Goal: Navigation & Orientation: Find specific page/section

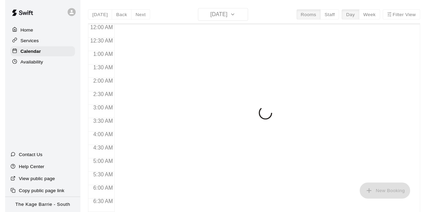
scroll to position [251, 0]
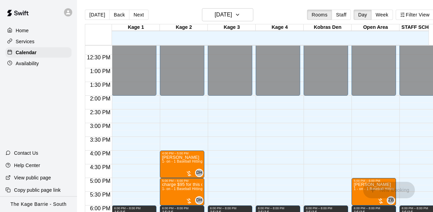
scroll to position [375, 0]
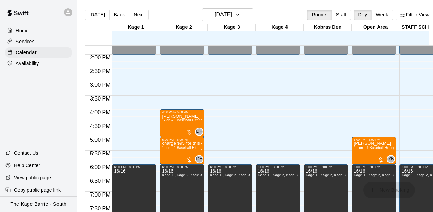
click at [66, 12] on icon at bounding box center [68, 12] width 6 height 6
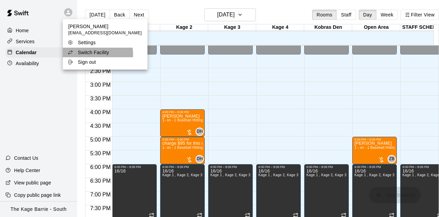
click at [91, 54] on p "Switch Facility" at bounding box center [93, 52] width 31 height 7
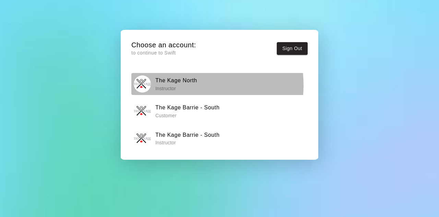
click at [167, 85] on p "Instructor" at bounding box center [176, 88] width 42 height 7
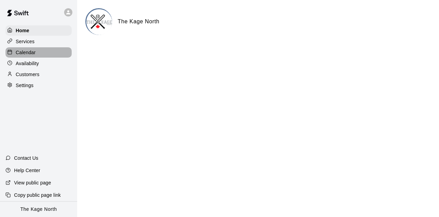
click at [35, 53] on p "Calendar" at bounding box center [26, 52] width 20 height 7
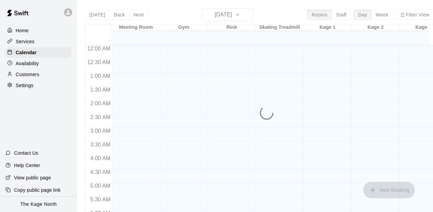
scroll to position [251, 0]
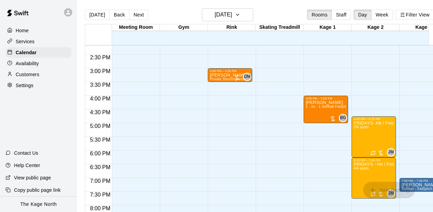
scroll to position [375, 0]
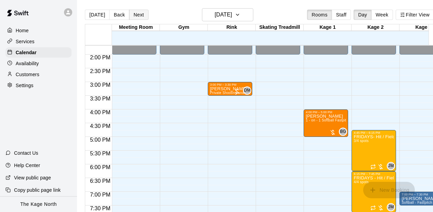
click at [135, 14] on button "Next" at bounding box center [138, 15] width 19 height 10
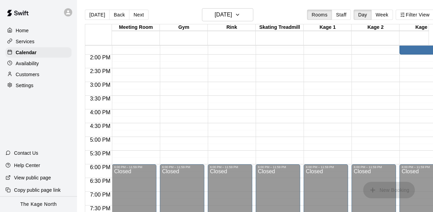
click at [193, 69] on div "12:00 AM – 10:00 AM Closed 6:00 PM – 11:59 PM Closed" at bounding box center [182, 0] width 45 height 658
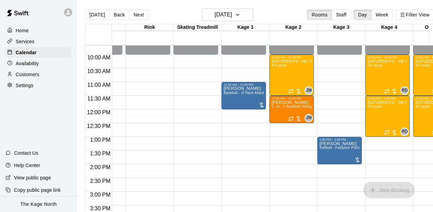
scroll to position [0, 13]
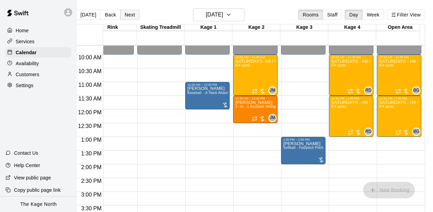
click at [124, 17] on button "Next" at bounding box center [129, 15] width 19 height 10
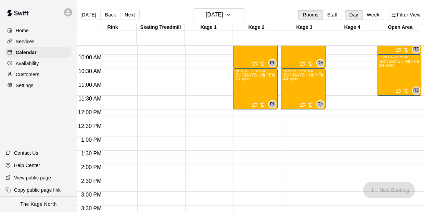
click at [126, 64] on div "12:00 AM – 9:00 AM Closed 4:00 PM – 11:59 PM Closed" at bounding box center [111, 109] width 45 height 658
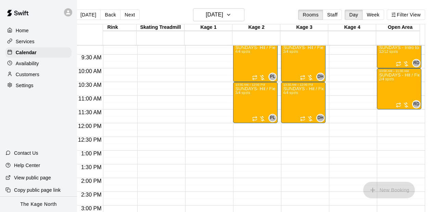
scroll to position [183, 110]
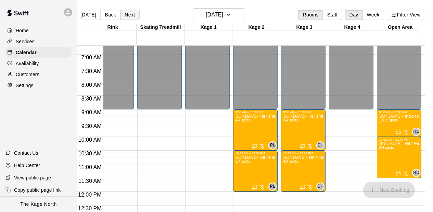
click at [125, 13] on button "Next" at bounding box center [129, 15] width 19 height 10
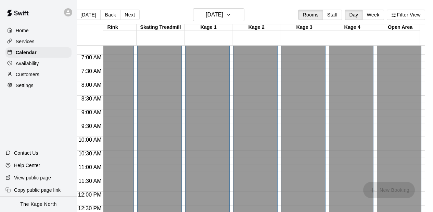
click at [152, 76] on div "Closed" at bounding box center [159, 56] width 40 height 378
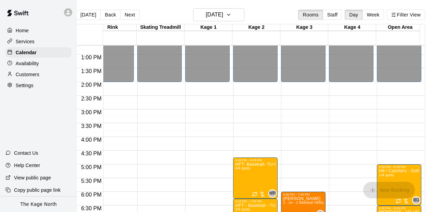
scroll to position [402, 110]
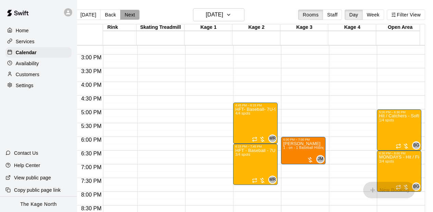
click at [129, 13] on button "Next" at bounding box center [129, 15] width 19 height 10
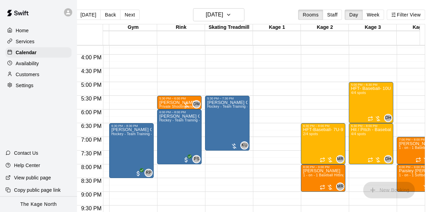
scroll to position [0, 28]
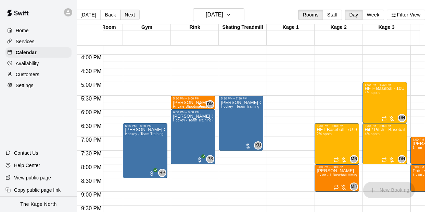
click at [127, 14] on button "Next" at bounding box center [129, 15] width 19 height 10
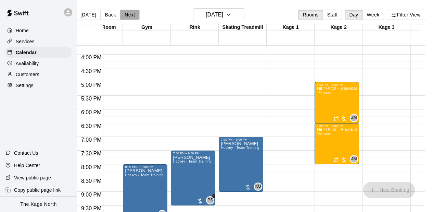
click at [127, 14] on button "Next" at bounding box center [129, 15] width 19 height 10
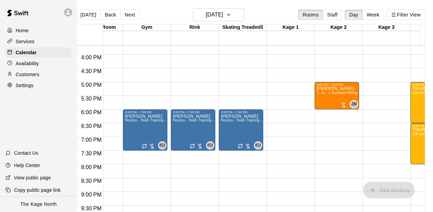
click at [128, 15] on button "Next" at bounding box center [129, 15] width 19 height 10
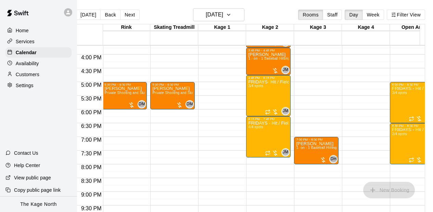
scroll to position [0, 0]
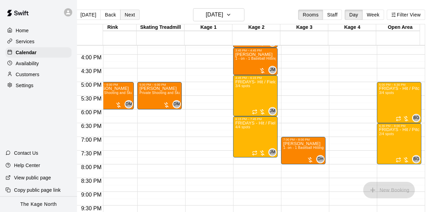
click at [120, 13] on button "Next" at bounding box center [129, 15] width 19 height 10
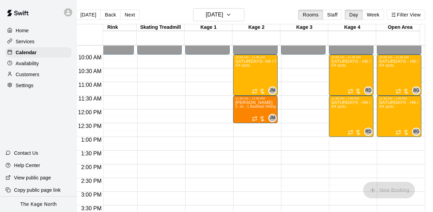
click at [68, 12] on icon at bounding box center [68, 12] width 4 height 4
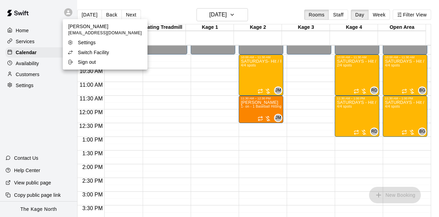
click at [92, 49] on p "Switch Facility" at bounding box center [93, 52] width 31 height 7
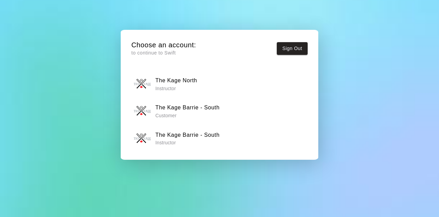
click at [185, 137] on h6 "The Kage Barrie - South" at bounding box center [187, 135] width 64 height 9
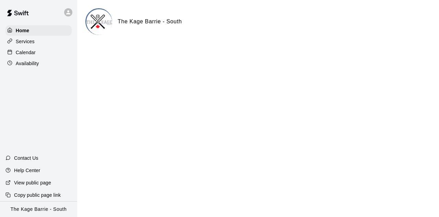
click at [47, 53] on div "Calendar" at bounding box center [38, 52] width 66 height 10
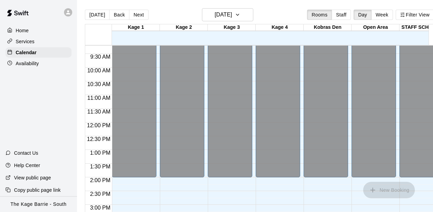
click at [159, 190] on div at bounding box center [136, 187] width 48 height 7
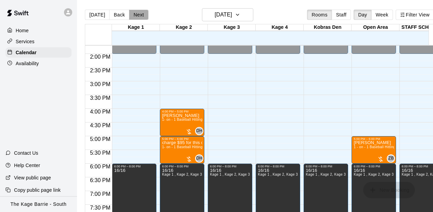
click at [142, 14] on button "Next" at bounding box center [138, 15] width 19 height 10
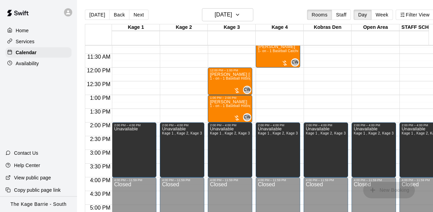
scroll to position [252, 0]
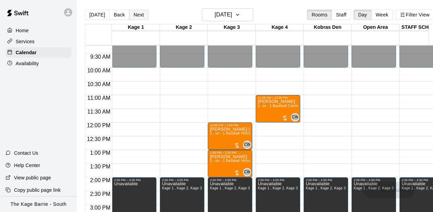
click at [139, 16] on button "Next" at bounding box center [138, 15] width 19 height 10
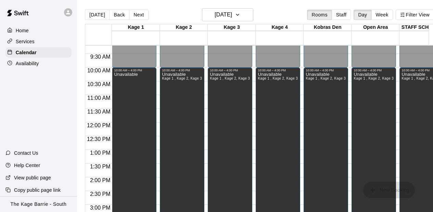
click at [141, 89] on div "Unavailable" at bounding box center [134, 178] width 40 height 212
click at [135, 14] on button "Next" at bounding box center [138, 15] width 19 height 10
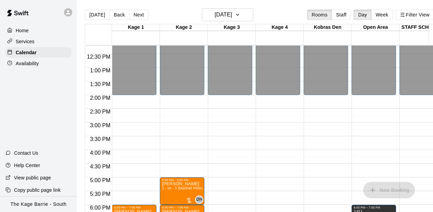
scroll to position [362, 0]
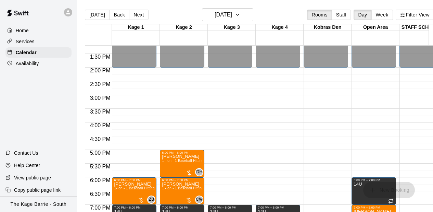
click at [227, 94] on div "12:00 AM – 2:00 PM Closed 7:00 PM – 8:00 PM 14U Kage 1 , Kage 2, Kage 3, Kage 4…" at bounding box center [230, 13] width 45 height 658
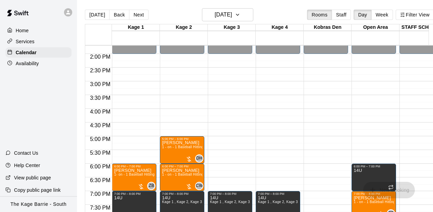
scroll to position [389, 0]
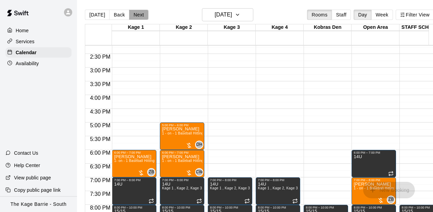
click at [140, 14] on button "Next" at bounding box center [138, 15] width 19 height 10
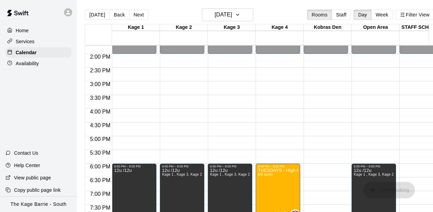
scroll to position [362, 0]
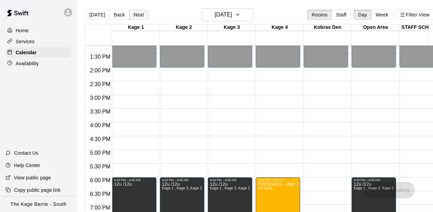
click at [140, 13] on button "Next" at bounding box center [138, 15] width 19 height 10
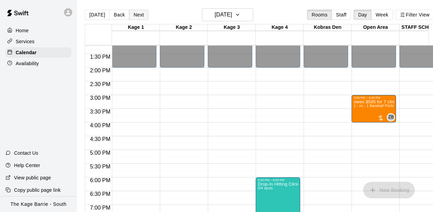
click at [137, 13] on button "Next" at bounding box center [138, 15] width 19 height 10
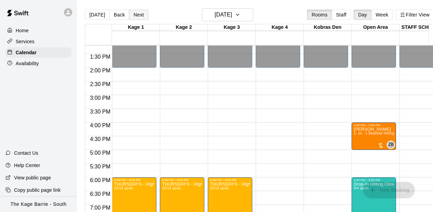
click at [137, 13] on button "Next" at bounding box center [138, 15] width 19 height 10
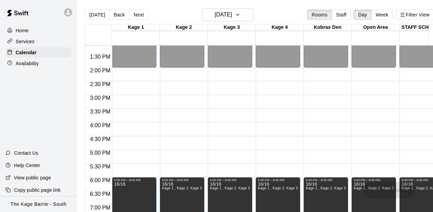
click at [165, 88] on div "12:00 AM – 2:00 PM Closed 6:00 PM – 8:00 PM 16/16 Kage 1 , Kage 2, Kage 3, Kage…" at bounding box center [182, 13] width 45 height 658
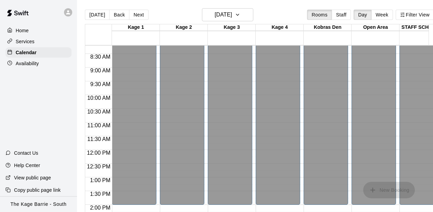
scroll to position [348, 0]
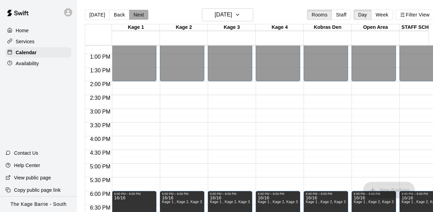
click at [138, 14] on button "Next" at bounding box center [138, 15] width 19 height 10
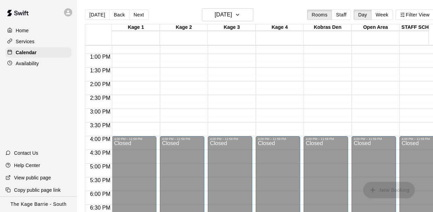
click at [192, 106] on div "12:00 AM – 10:00 AM Closed 10:00 AM – 11:00 AM [PERSON_NAME] 1 - on - 1 Basebal…" at bounding box center [182, 26] width 45 height 658
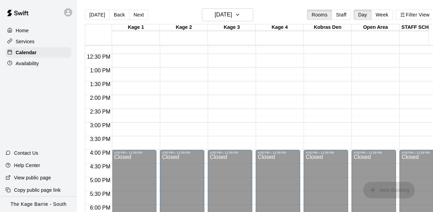
scroll to position [225, 0]
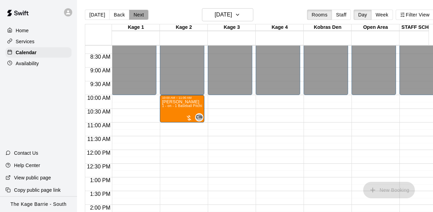
click at [138, 13] on button "Next" at bounding box center [138, 15] width 19 height 10
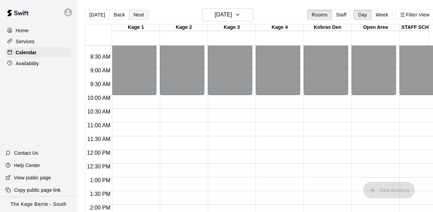
click at [138, 13] on button "Next" at bounding box center [138, 15] width 19 height 10
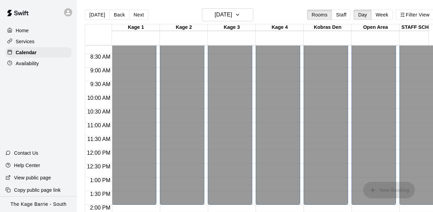
click at [146, 69] on div "Closed" at bounding box center [134, 14] width 40 height 378
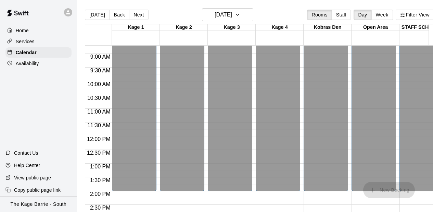
scroll to position [362, 0]
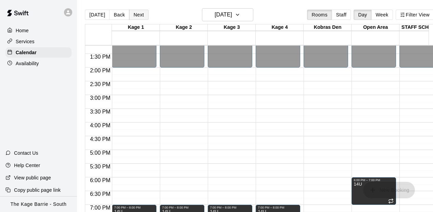
click at [136, 13] on button "Next" at bounding box center [138, 15] width 19 height 10
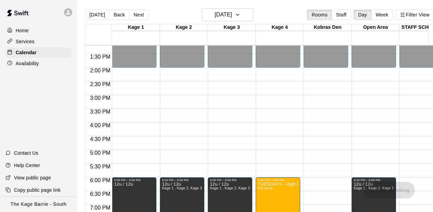
click at [172, 93] on div "12:00 AM – 2:00 PM Closed 6:00 PM – 8:00 PM 12u / 12u Kage 1 , Kage 2, Kage 3, …" at bounding box center [182, 13] width 45 height 658
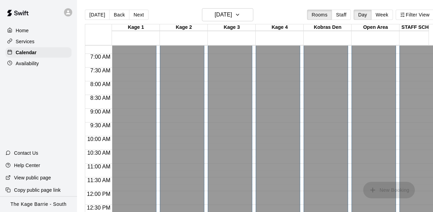
scroll to position [170, 0]
click at [139, 15] on button "Next" at bounding box center [138, 15] width 19 height 10
click at [189, 103] on div "Closed" at bounding box center [182, 69] width 40 height 378
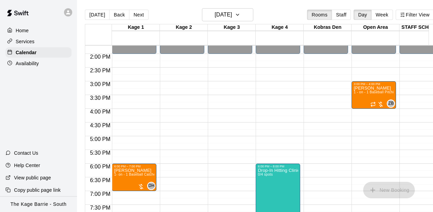
scroll to position [389, 0]
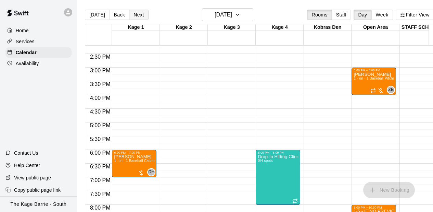
click at [137, 12] on button "Next" at bounding box center [138, 15] width 19 height 10
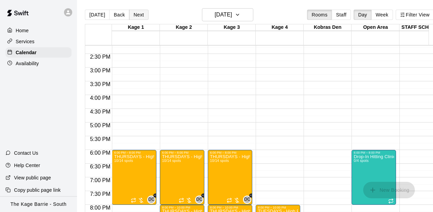
click at [137, 13] on button "Next" at bounding box center [138, 15] width 19 height 10
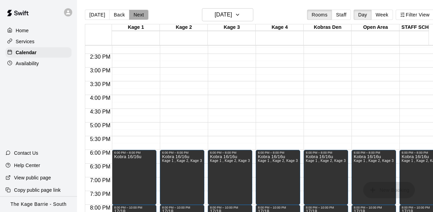
click at [137, 13] on button "Next" at bounding box center [138, 15] width 19 height 10
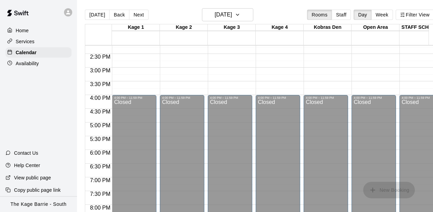
click at [157, 55] on div at bounding box center [136, 57] width 48 height 7
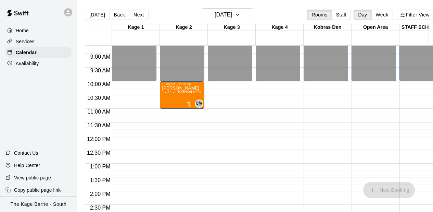
scroll to position [225, 0]
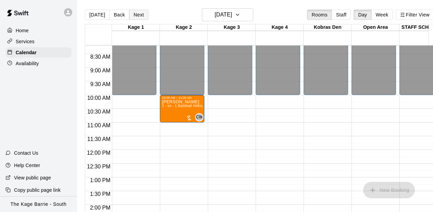
click at [135, 18] on button "Next" at bounding box center [138, 15] width 19 height 10
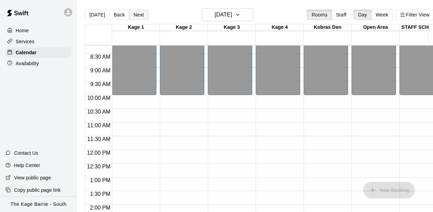
click at [135, 18] on button "Next" at bounding box center [138, 15] width 19 height 10
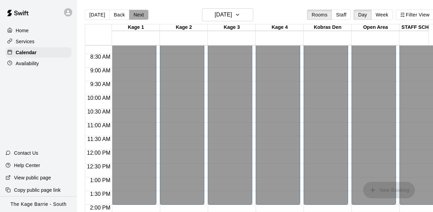
click at [135, 18] on button "Next" at bounding box center [138, 15] width 19 height 10
click at [150, 67] on div "Closed" at bounding box center [134, 14] width 40 height 378
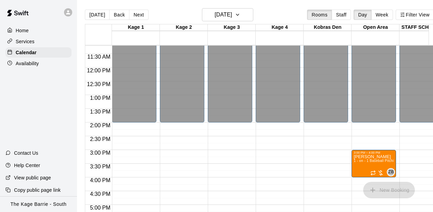
scroll to position [348, 0]
